Goal: Browse casually

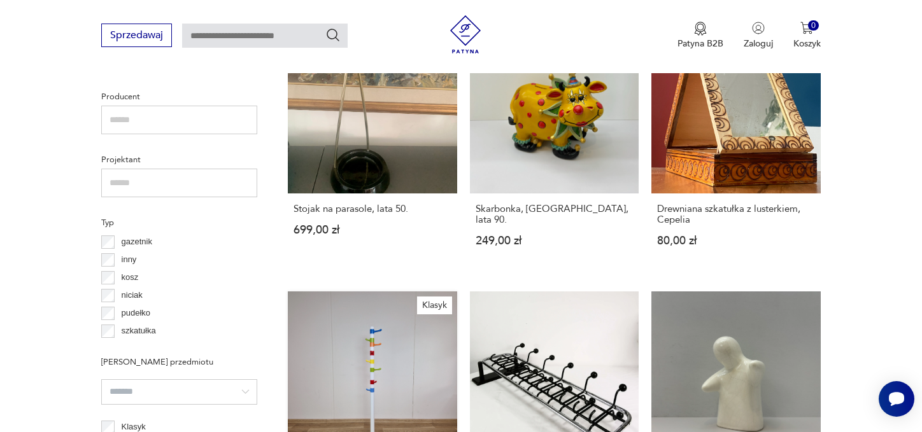
click at [457, 292] on link "Klasyk Wieszak podłogowy Krokig, Ikea 250,00 zł" at bounding box center [372, 415] width 169 height 247
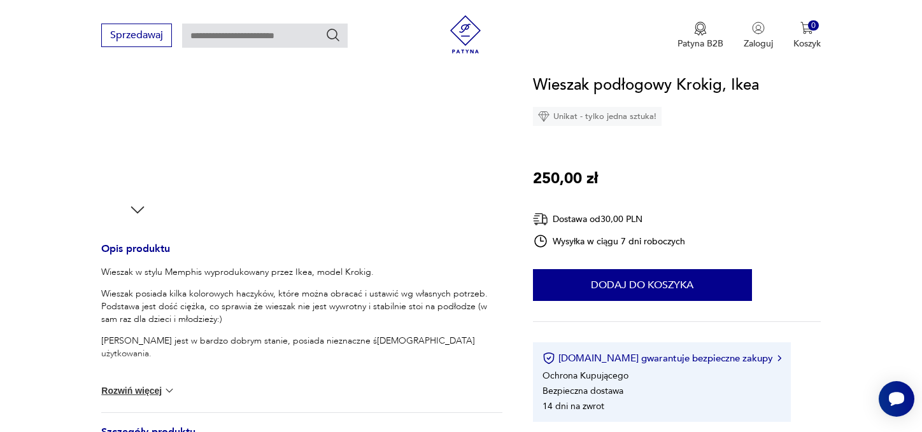
scroll to position [382, 0]
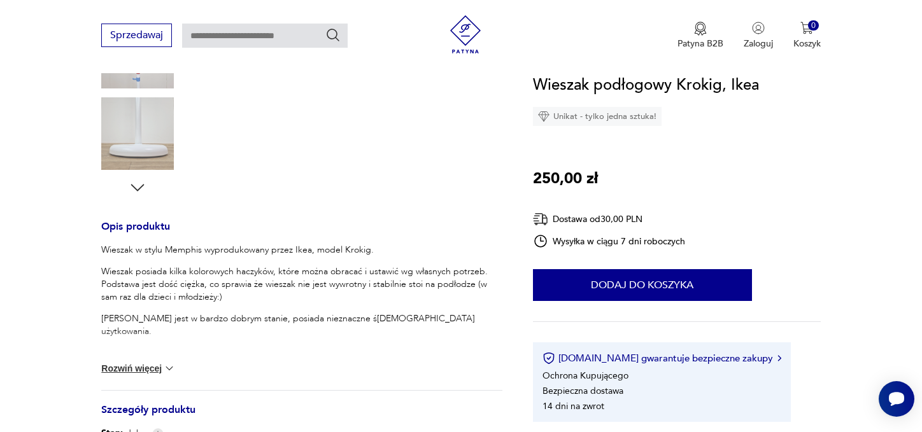
click at [163, 375] on img at bounding box center [169, 368] width 13 height 13
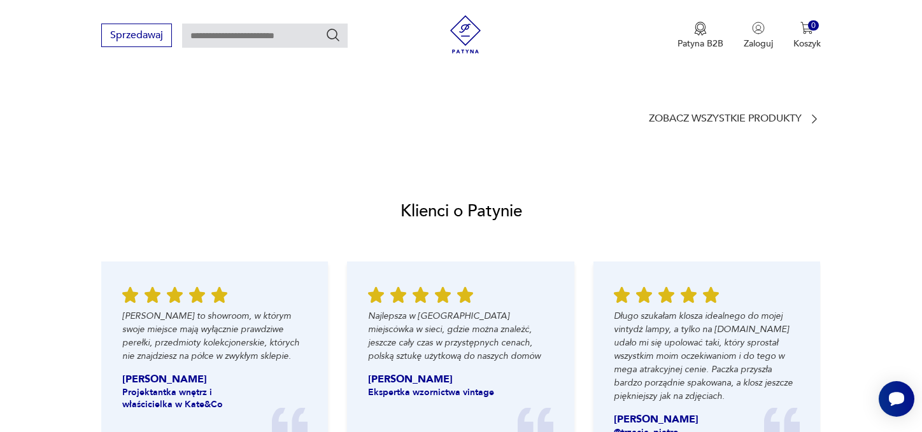
scroll to position [1019, 0]
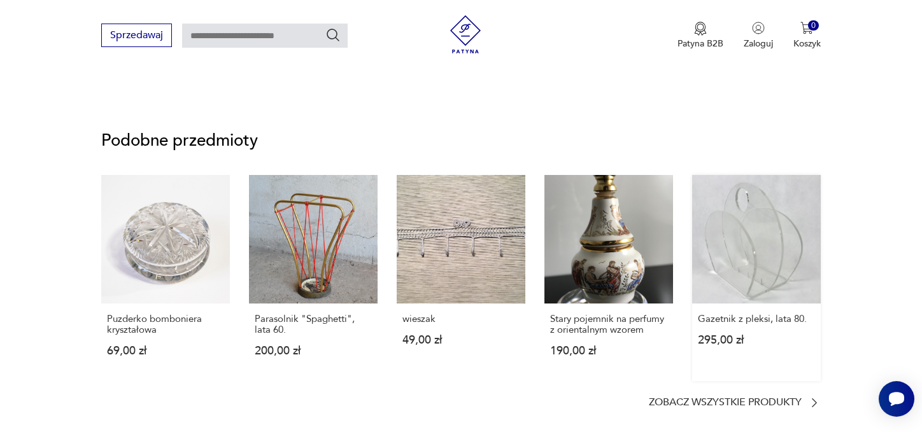
click at [752, 290] on link "Gazetnik z pleksi, lata 80. 295,00 zł" at bounding box center [756, 278] width 129 height 206
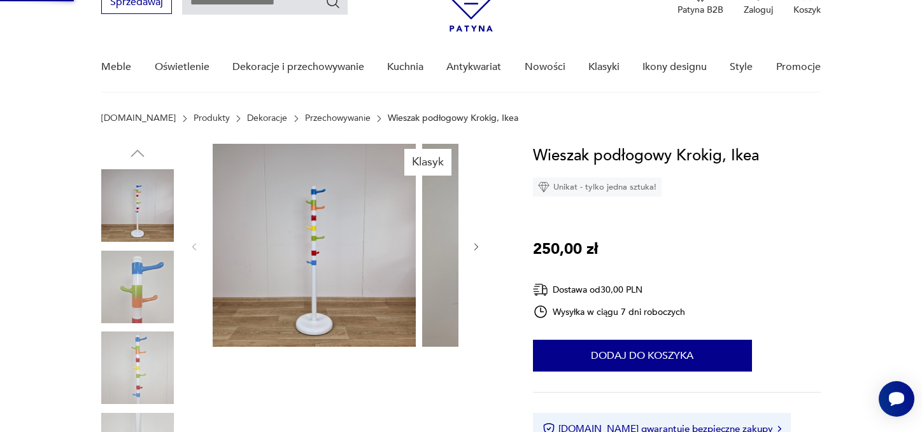
scroll to position [41, 0]
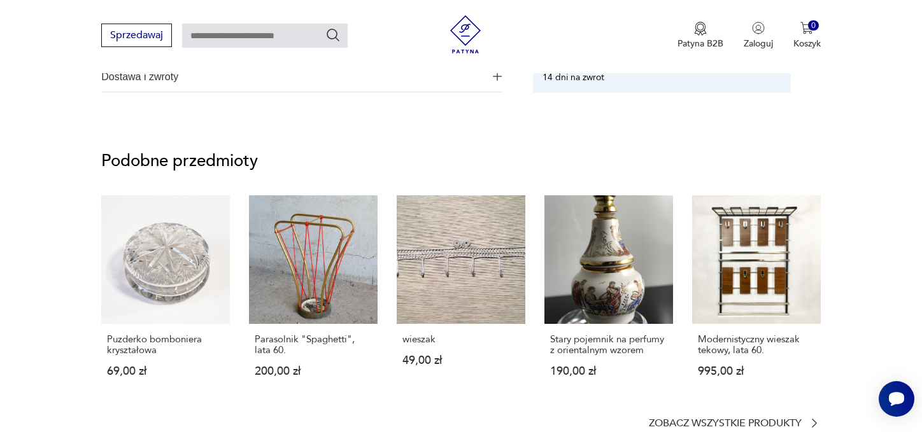
scroll to position [955, 0]
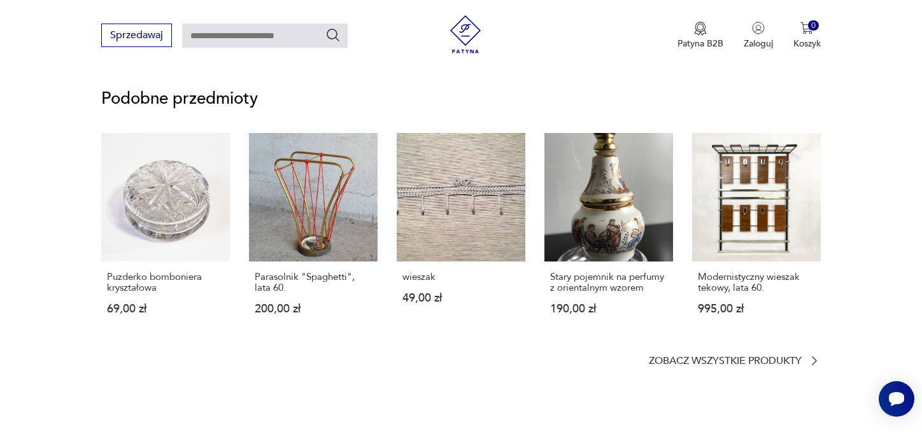
click at [341, 37] on icon "Szukaj" at bounding box center [332, 34] width 15 height 15
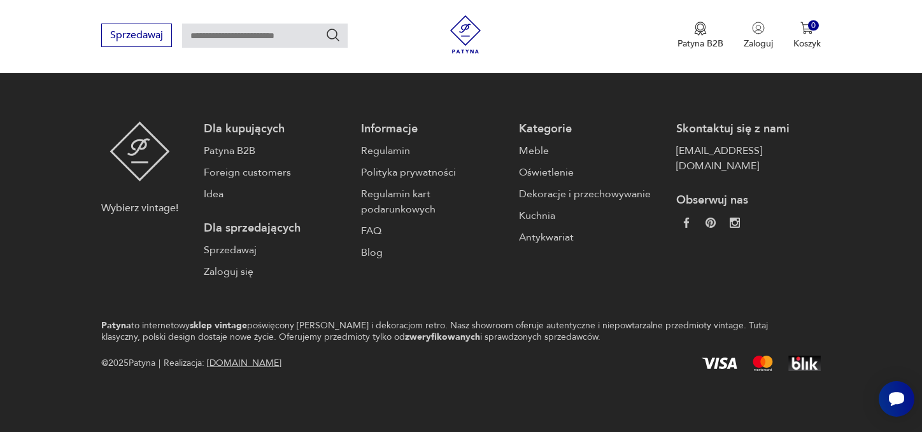
click at [262, 35] on input "text" at bounding box center [265, 36] width 166 height 24
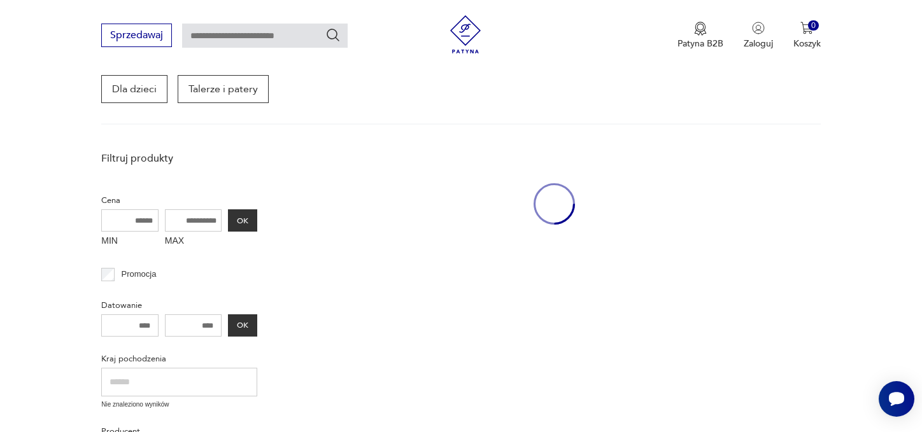
scroll to position [196, 0]
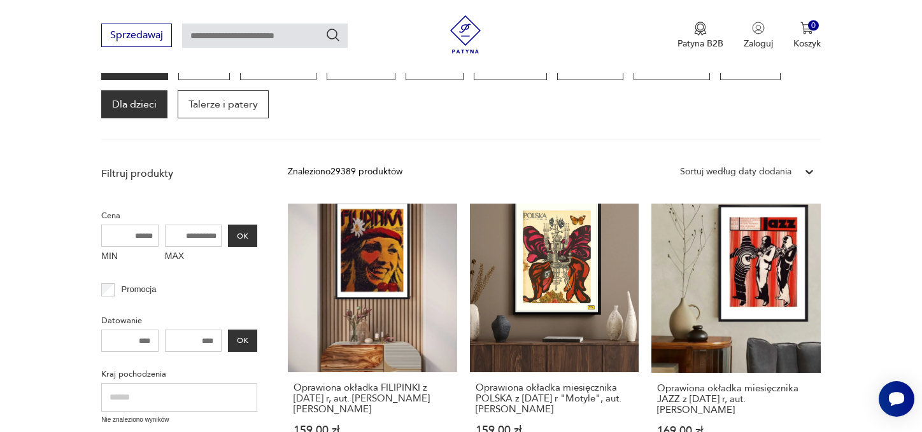
click at [112, 118] on p "Dla dzieci" at bounding box center [134, 104] width 66 height 28
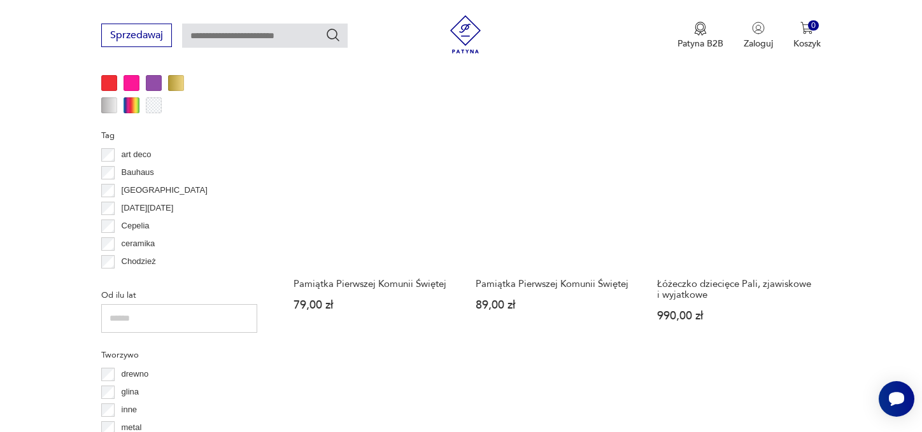
scroll to position [1364, 0]
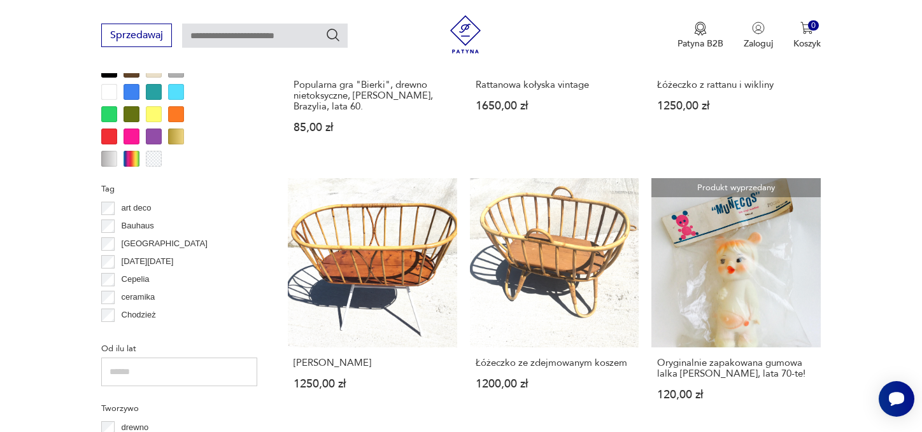
scroll to position [1241, 0]
